Goal: Navigation & Orientation: Understand site structure

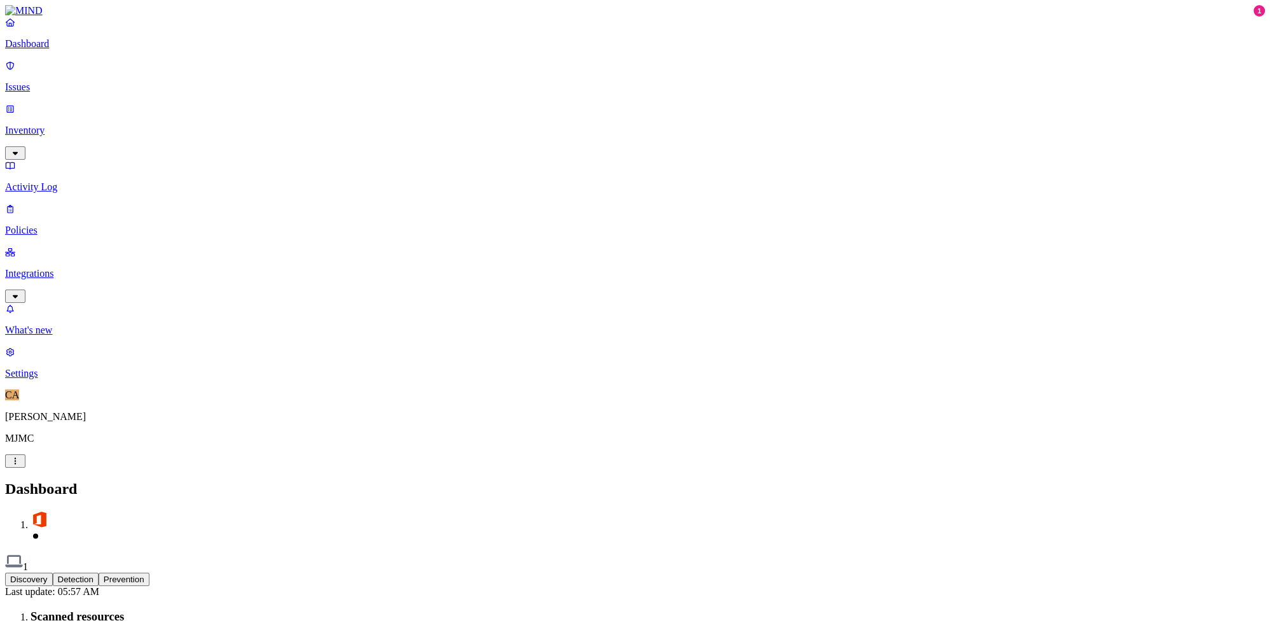
click at [18, 246] on link "Integrations" at bounding box center [635, 273] width 1260 height 55
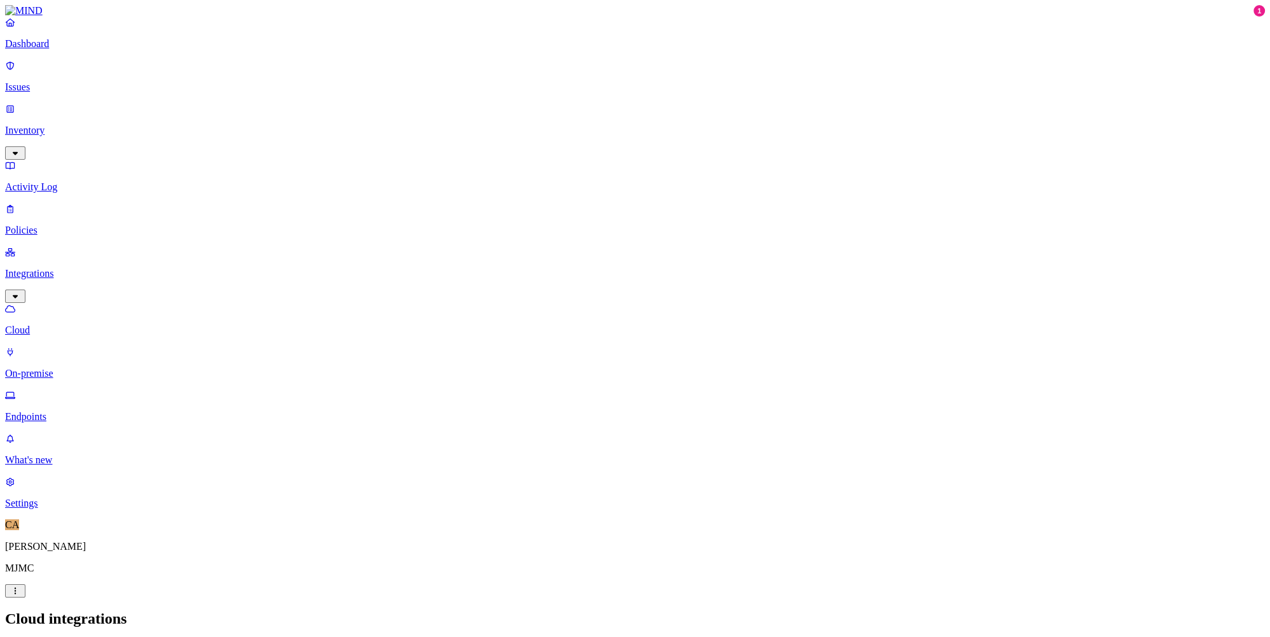
click at [88, 411] on p "Endpoints" at bounding box center [635, 416] width 1260 height 11
click at [44, 552] on p "[PERSON_NAME]" at bounding box center [635, 546] width 1260 height 11
click at [117, 621] on html "Dashboard Issues Inventory Activity Log Policies Integrations Cloud On-premise …" at bounding box center [635, 376] width 1270 height 753
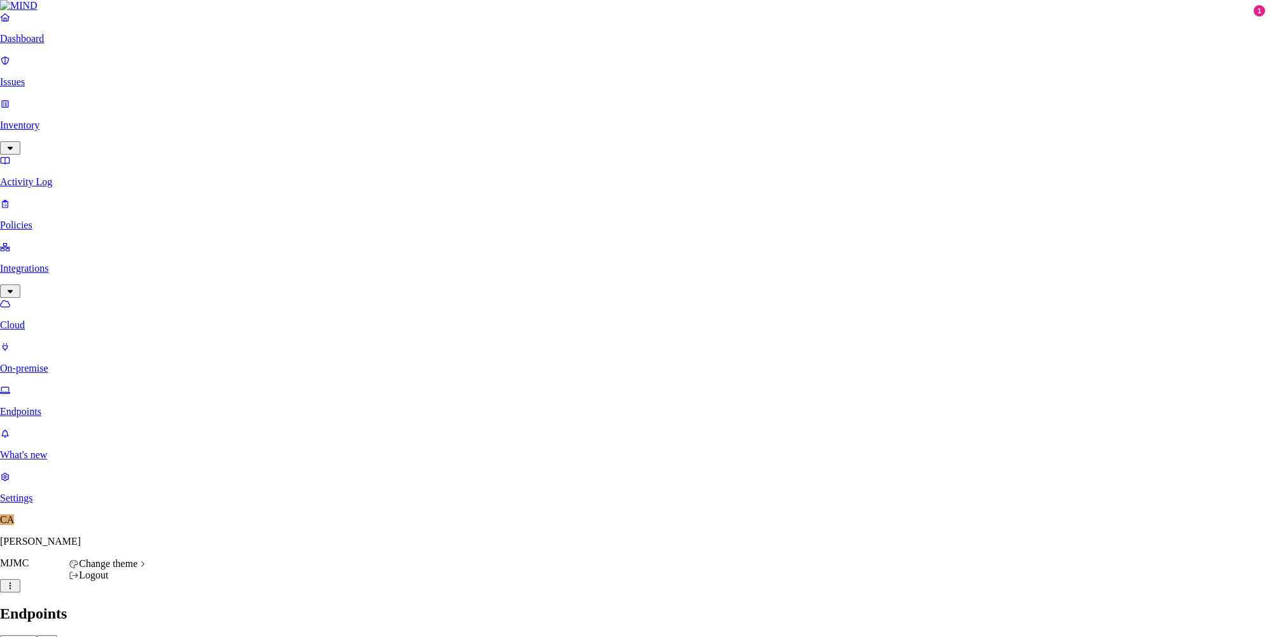
click at [60, 266] on html "Dashboard Issues Inventory Activity Log Policies Integrations Cloud On-premise …" at bounding box center [635, 374] width 1270 height 748
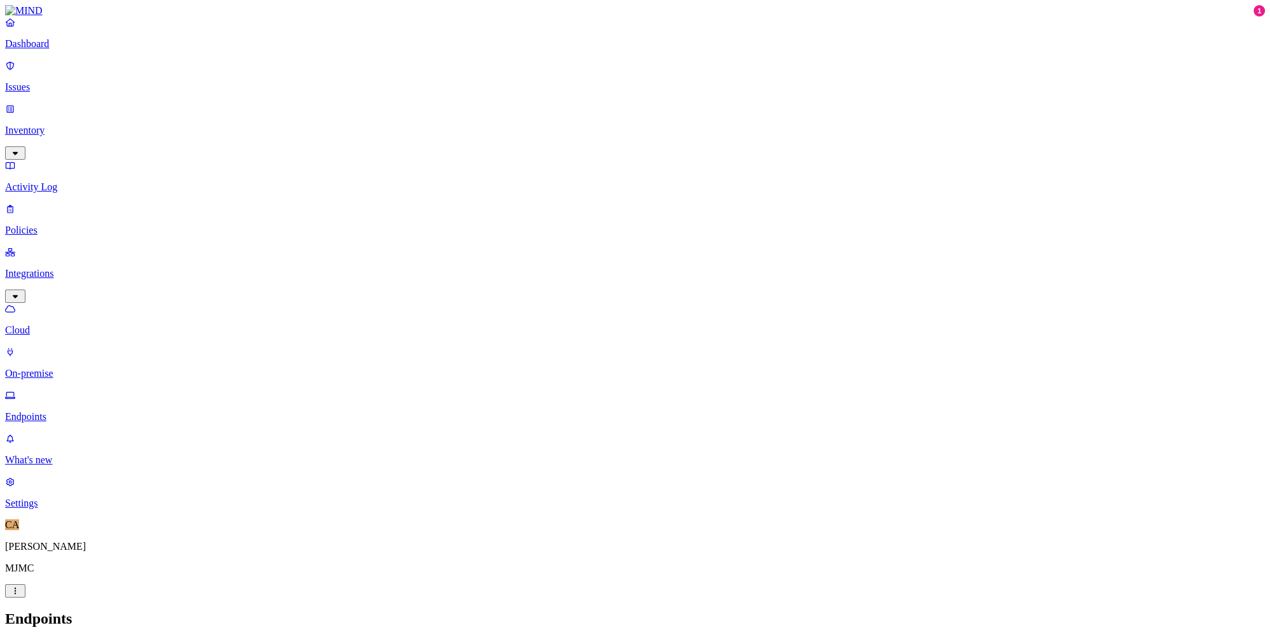
click at [62, 509] on p "Settings" at bounding box center [635, 502] width 1260 height 11
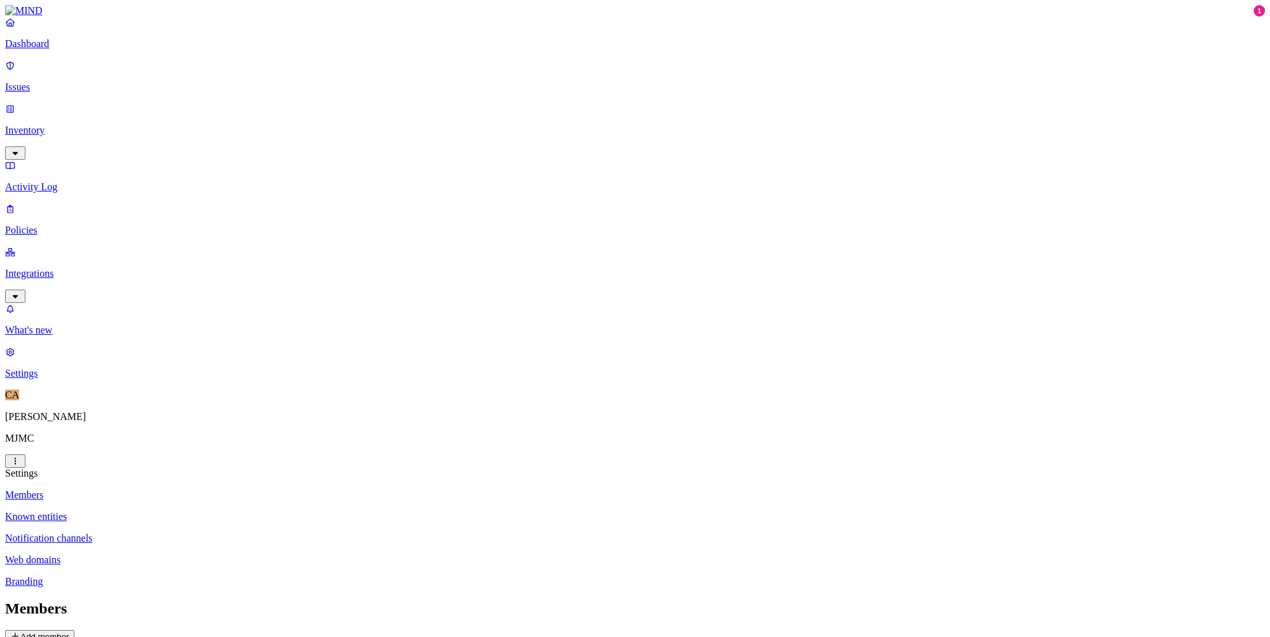
click at [52, 125] on p "Inventory" at bounding box center [635, 130] width 1260 height 11
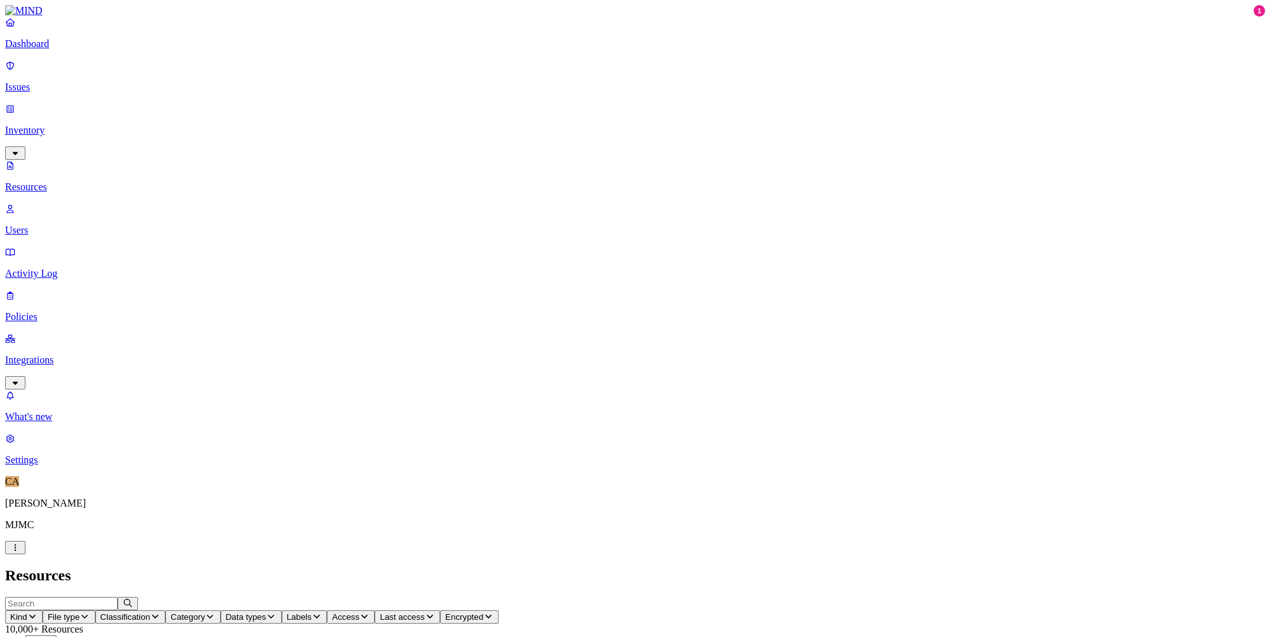
click at [41, 50] on p "Dashboard" at bounding box center [635, 43] width 1260 height 11
